Goal: Task Accomplishment & Management: Complete application form

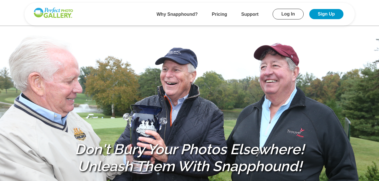
click at [288, 13] on link "Log In" at bounding box center [287, 14] width 31 height 11
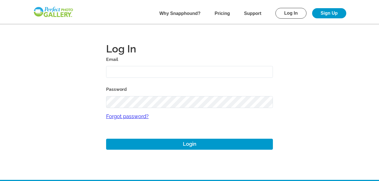
click at [133, 67] on div "Email" at bounding box center [189, 67] width 167 height 23
click at [132, 67] on input "text" at bounding box center [189, 72] width 167 height 12
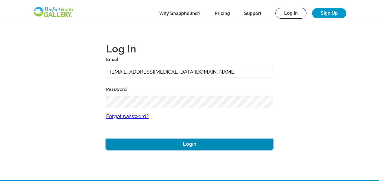
click at [196, 141] on button "Login" at bounding box center [189, 144] width 167 height 11
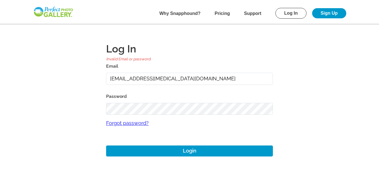
click at [114, 78] on input "[EMAIL_ADDRESS][MEDICAL_DATA][DOMAIN_NAME]" at bounding box center [189, 79] width 167 height 12
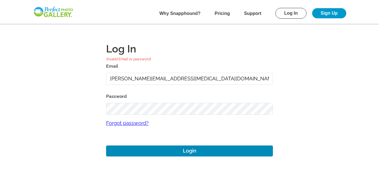
type input "[PERSON_NAME][EMAIL_ADDRESS][MEDICAL_DATA][DOMAIN_NAME]"
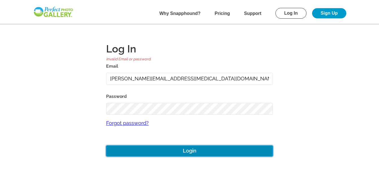
click at [180, 152] on button "Login" at bounding box center [189, 151] width 167 height 11
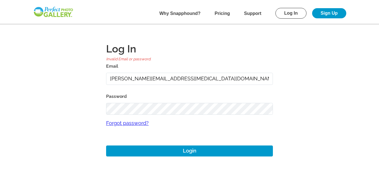
click at [167, 78] on input "[PERSON_NAME][EMAIL_ADDRESS][MEDICAL_DATA][DOMAIN_NAME]" at bounding box center [189, 79] width 167 height 12
click at [84, 100] on main "Log In Invalid Email or password. Email [PERSON_NAME][EMAIL_ADDRESS][MEDICAL_DA…" at bounding box center [189, 93] width 379 height 187
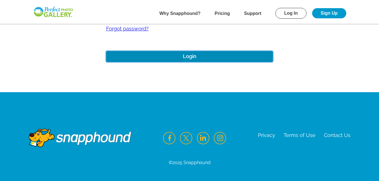
click at [182, 57] on button "Login" at bounding box center [189, 56] width 167 height 11
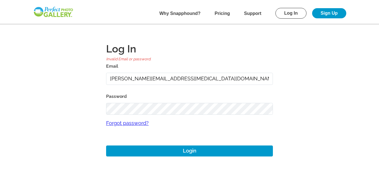
click at [327, 12] on link "Sign Up" at bounding box center [329, 13] width 34 height 10
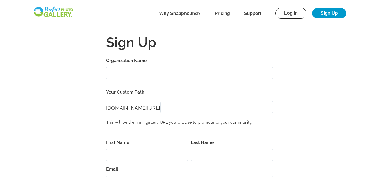
click at [134, 74] on input "Organization Name" at bounding box center [189, 73] width 167 height 12
type input "Friends of [PERSON_NAME]"
click at [162, 96] on label "Your Custom Path" at bounding box center [189, 92] width 167 height 8
click at [180, 109] on input "[DOMAIN_NAME][URL]" at bounding box center [216, 107] width 113 height 12
click at [118, 155] on input "First Name" at bounding box center [147, 155] width 82 height 12
